Goal: Task Accomplishment & Management: Complete application form

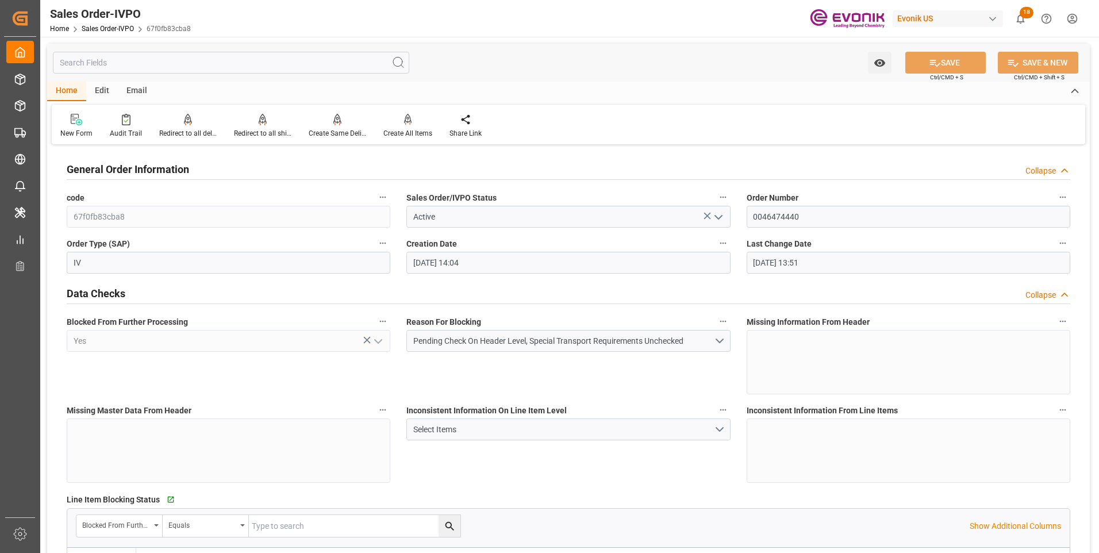
scroll to position [517, 0]
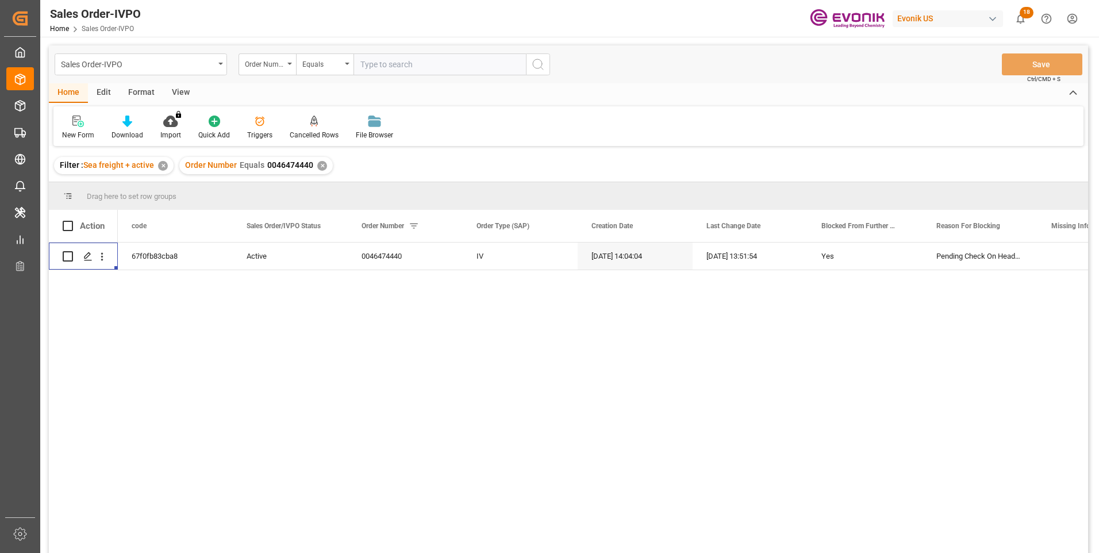
click at [365, 65] on input "text" at bounding box center [439, 64] width 172 height 22
paste input "0046474098"
type input "0046474098"
click at [536, 63] on icon "search button" at bounding box center [538, 64] width 14 height 14
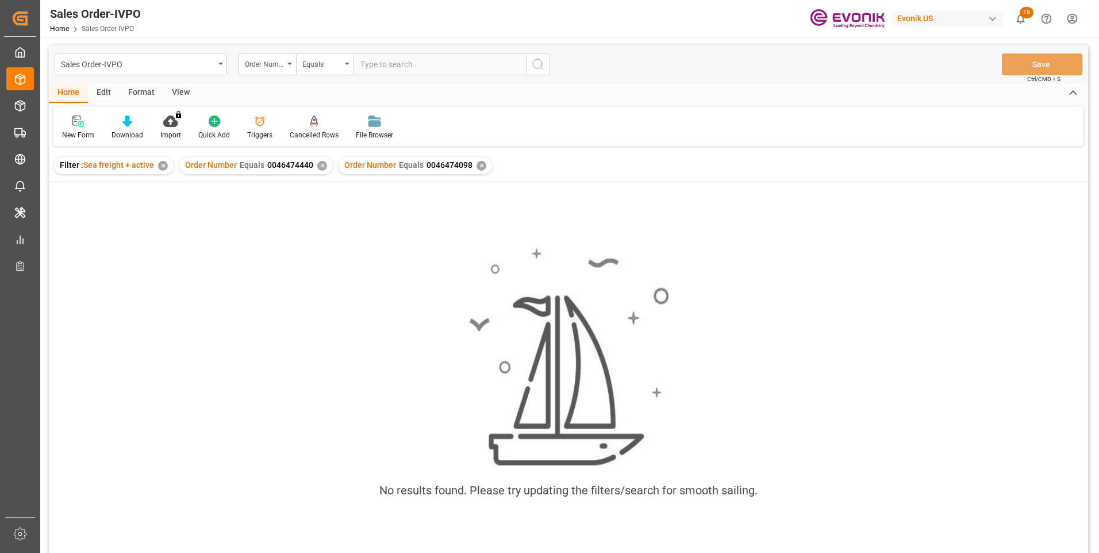
click at [317, 167] on div "✕" at bounding box center [322, 166] width 10 height 10
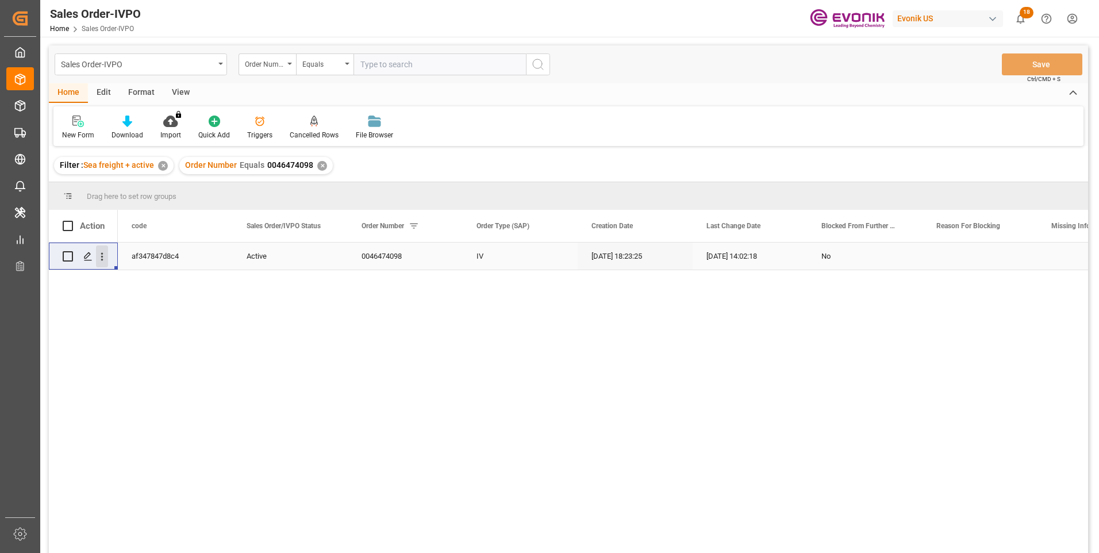
click at [103, 259] on icon "open menu" at bounding box center [102, 257] width 12 height 12
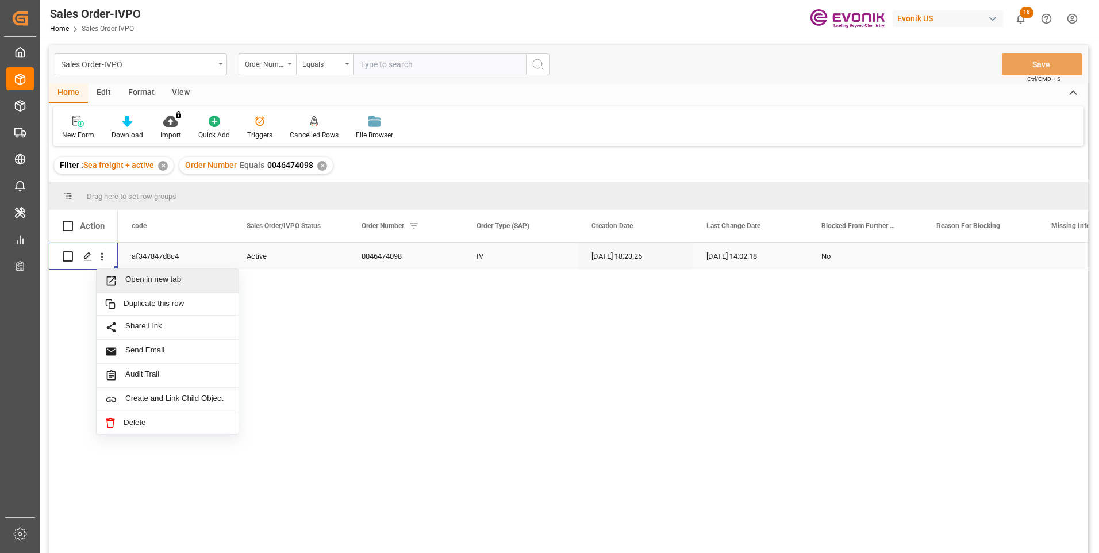
click at [132, 282] on span "Open in new tab" at bounding box center [177, 281] width 105 height 12
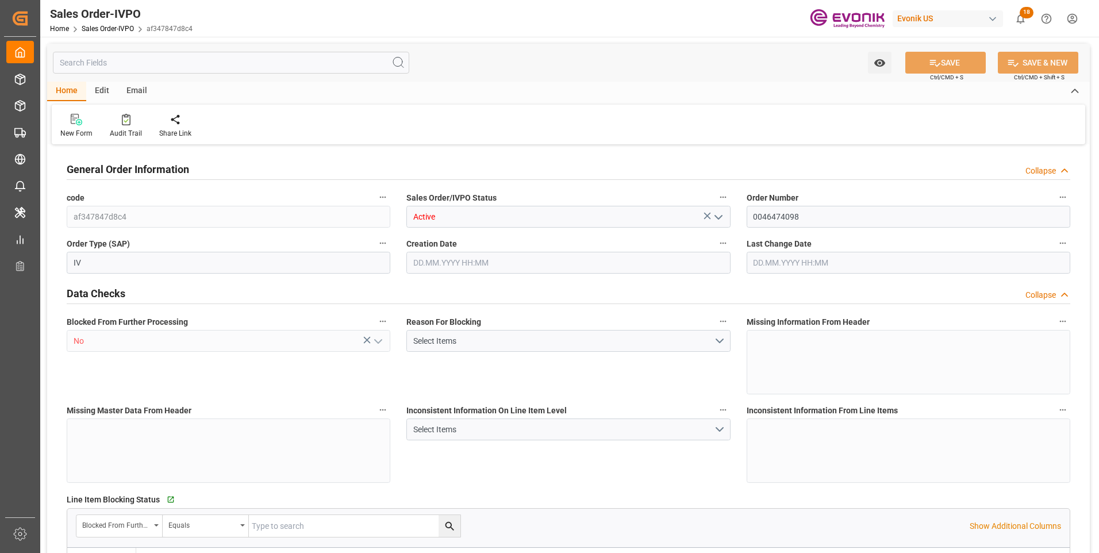
type input "BRSSZ"
type input "0"
type input "1"
type input "2"
type input "1"
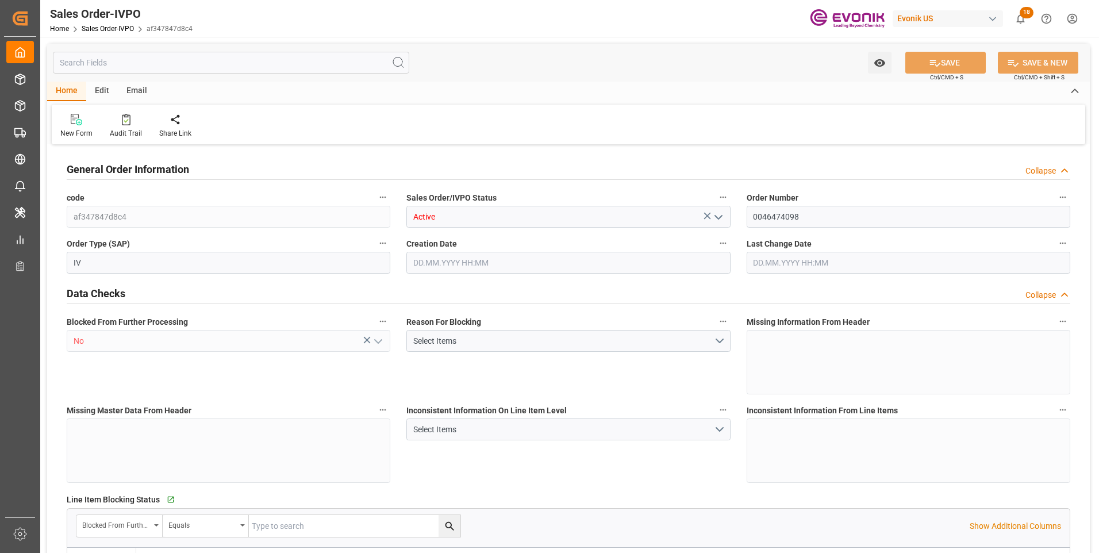
type input "20156.5896"
type input "37.4546"
type input "19000"
type input "60"
type input "18.09.2025 18:23"
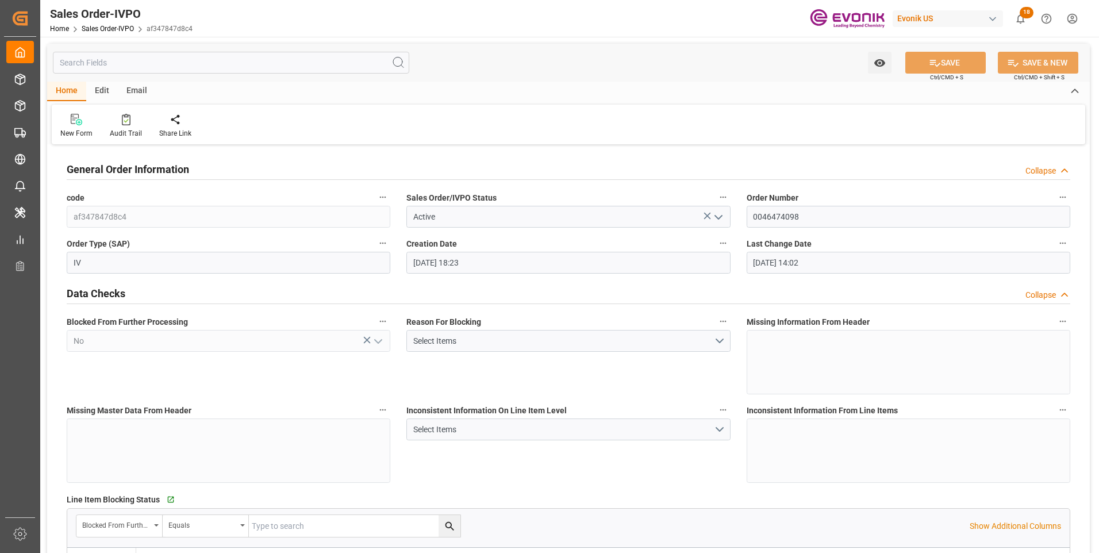
type input "29.09.2025 14:02"
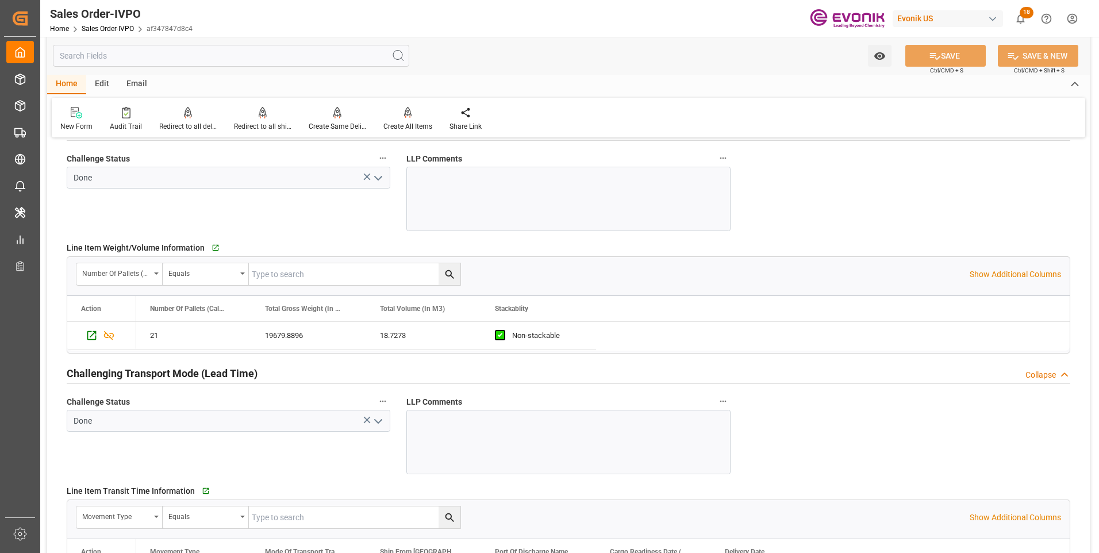
scroll to position [1781, 0]
